Goal: Find specific page/section: Find specific page/section

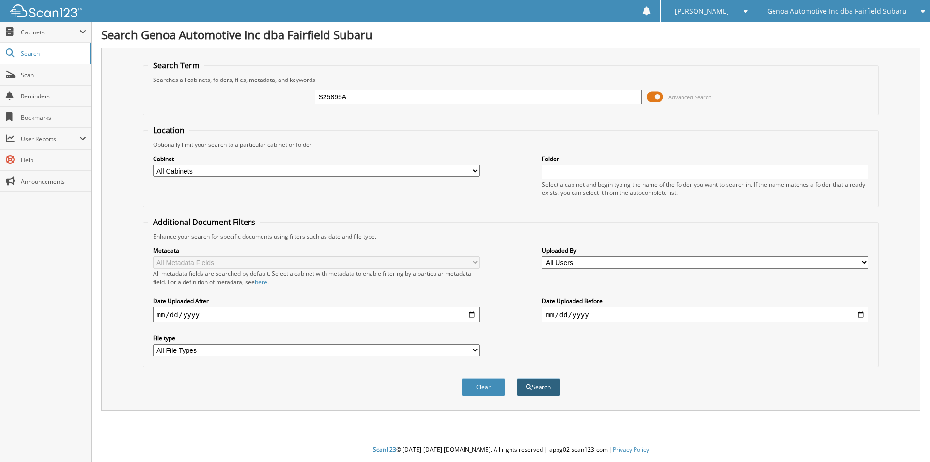
type input "S25895A"
click at [556, 388] on button "Search" at bounding box center [539, 387] width 44 height 18
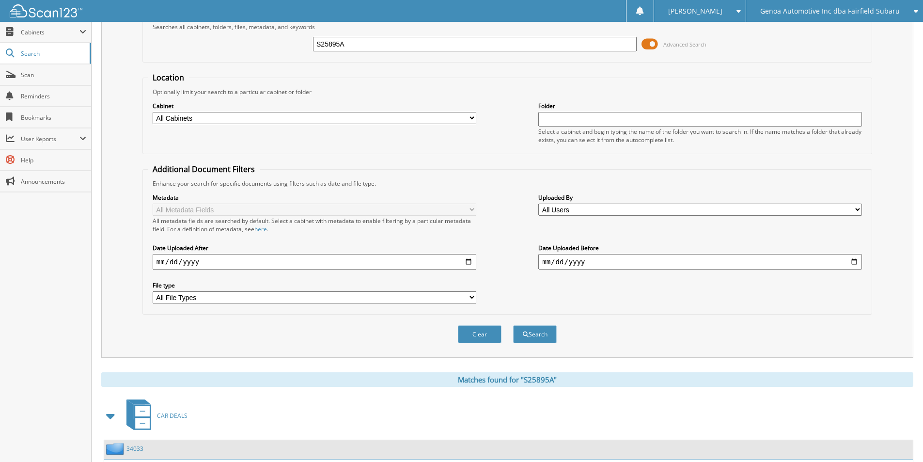
scroll to position [134, 0]
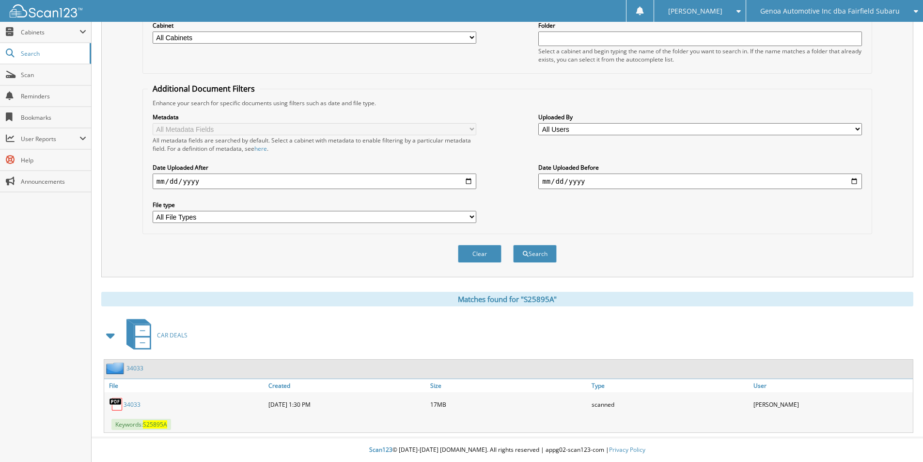
click at [136, 405] on link "34033" at bounding box center [132, 404] width 17 height 8
click at [134, 401] on link "34033" at bounding box center [132, 404] width 17 height 8
